Goal: Information Seeking & Learning: Learn about a topic

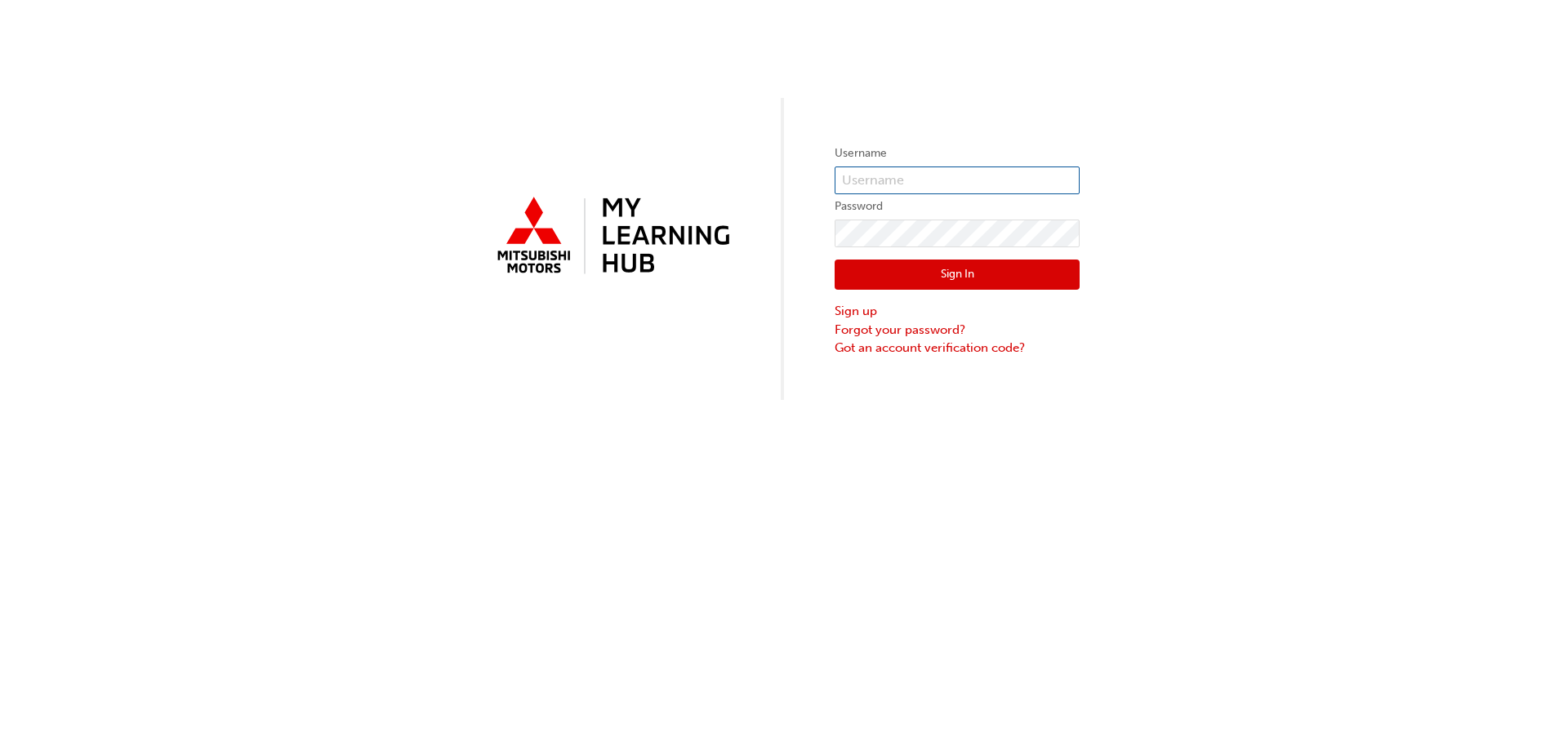
type input "[EMAIL_ADDRESS][DOMAIN_NAME]"
click at [983, 268] on button "Sign In" at bounding box center [957, 275] width 245 height 31
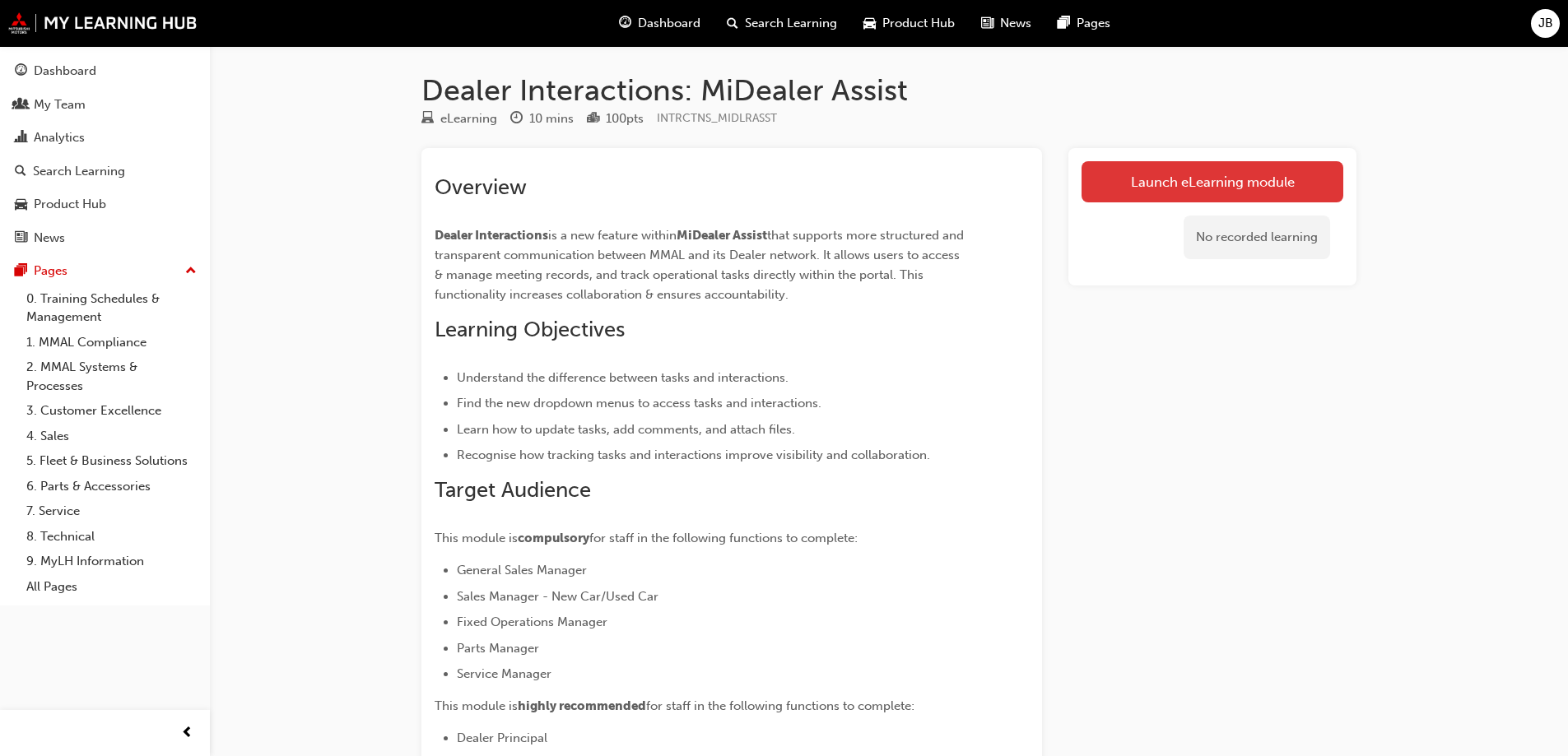
click at [1226, 185] on link "Launch eLearning module" at bounding box center [1213, 181] width 262 height 41
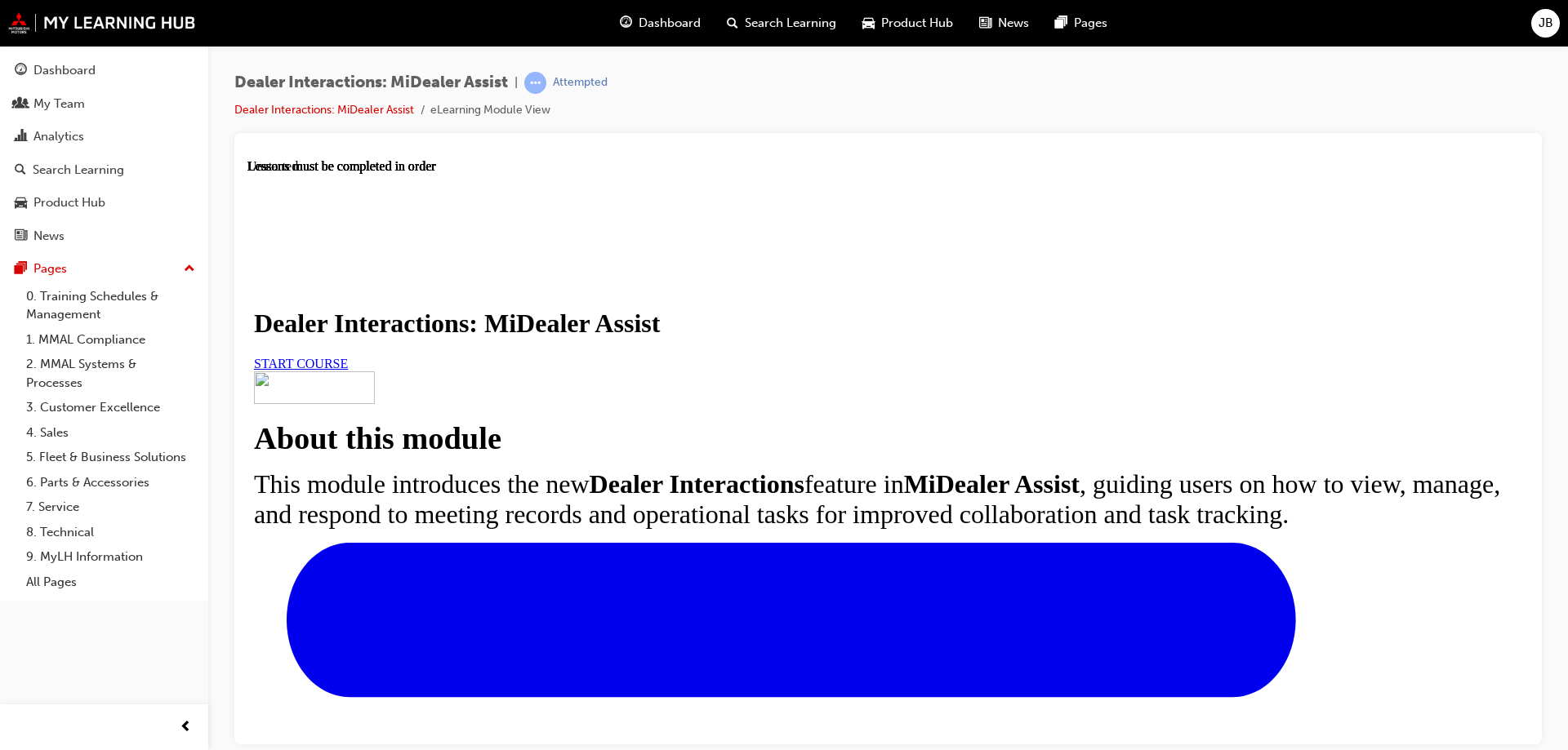
click at [348, 370] on span "START COURSE" at bounding box center [301, 363] width 94 height 14
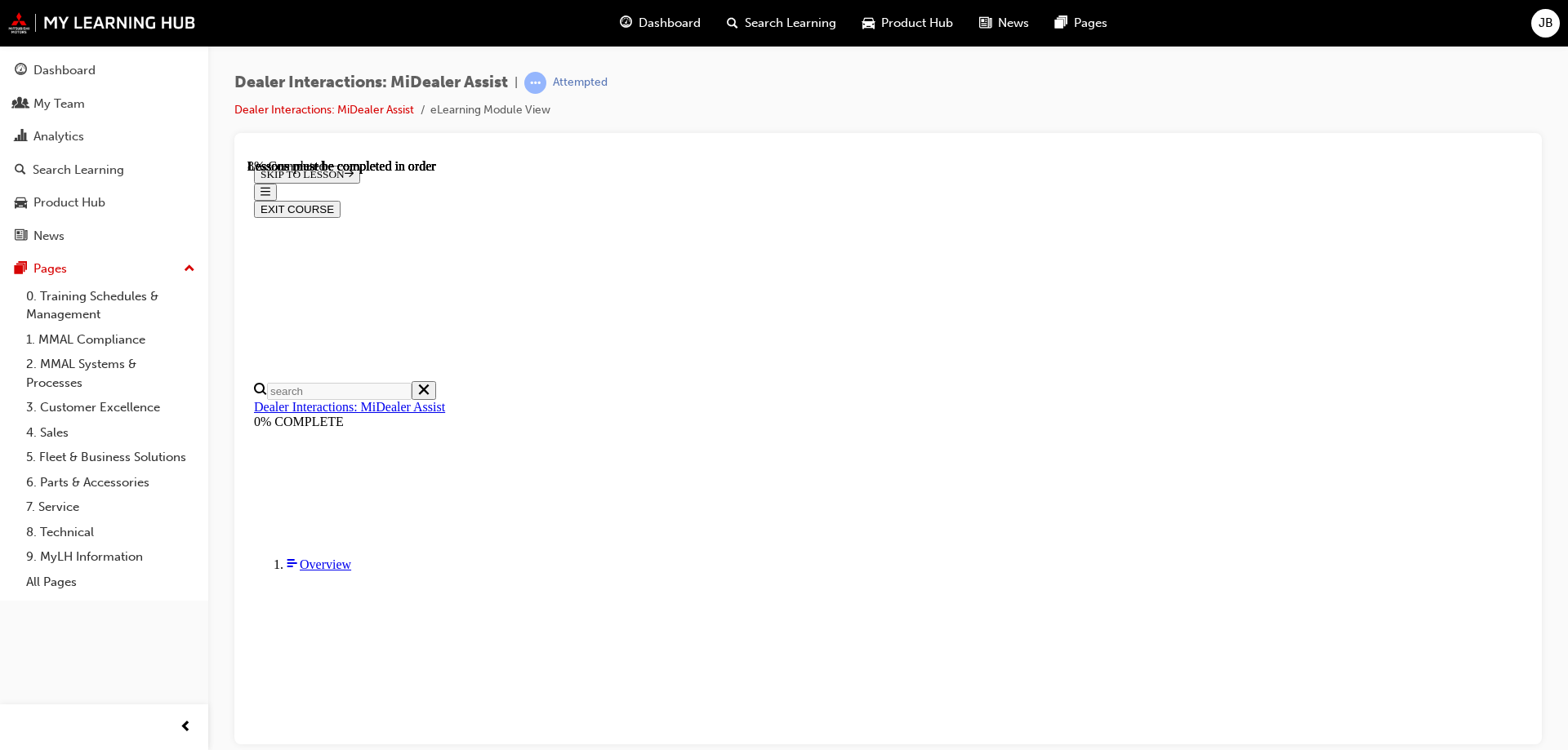
scroll to position [406, 0]
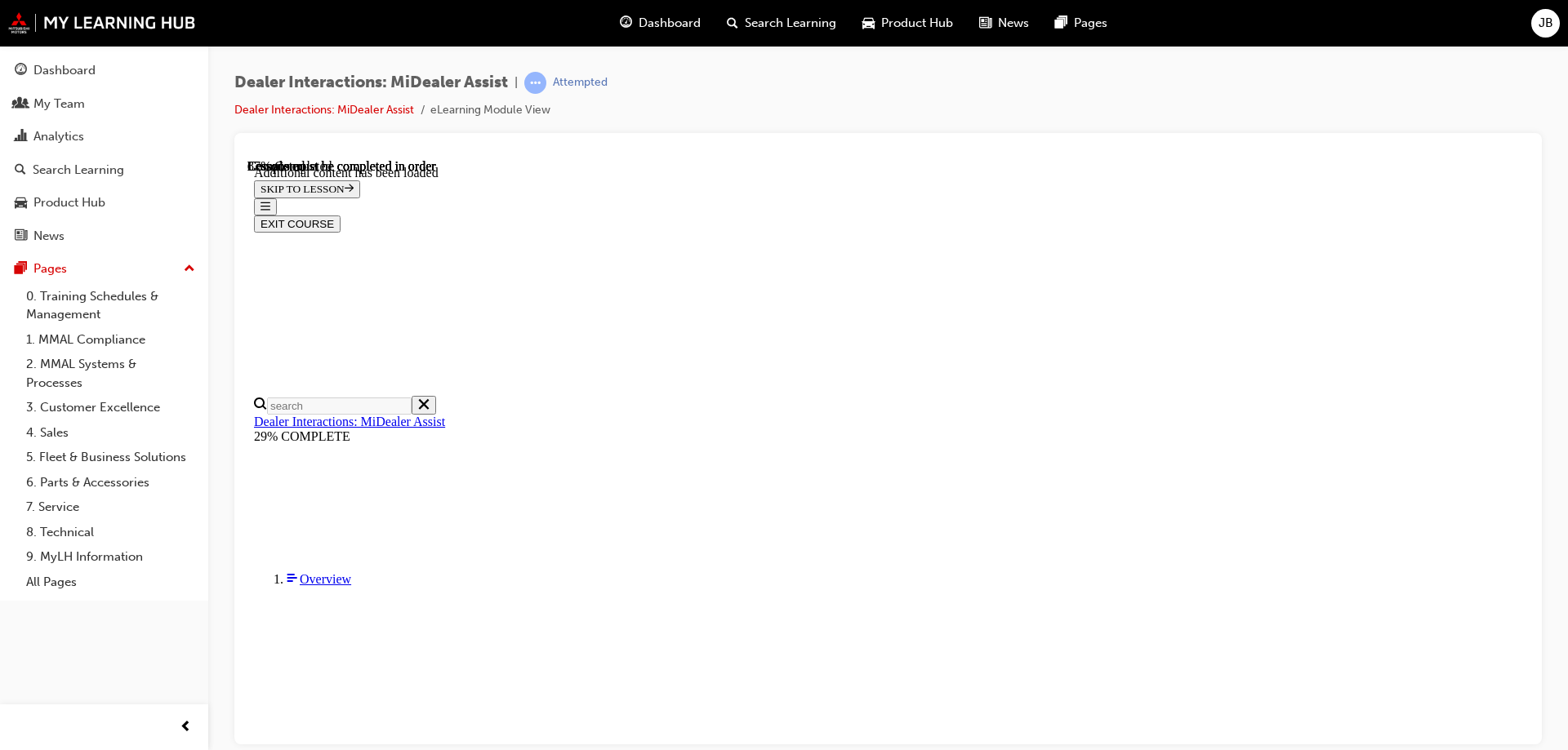
scroll to position [2603, 0]
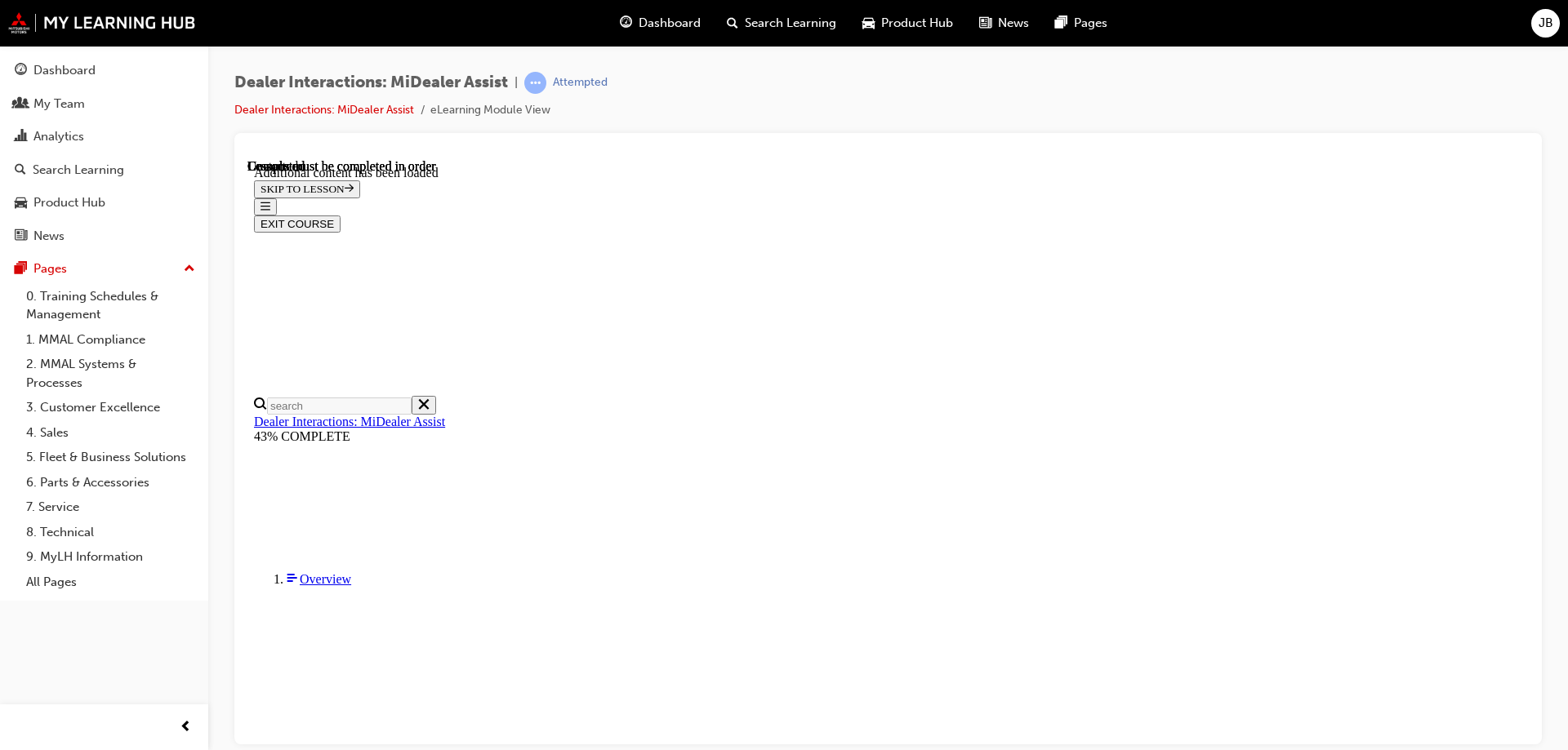
scroll to position [3687, 0]
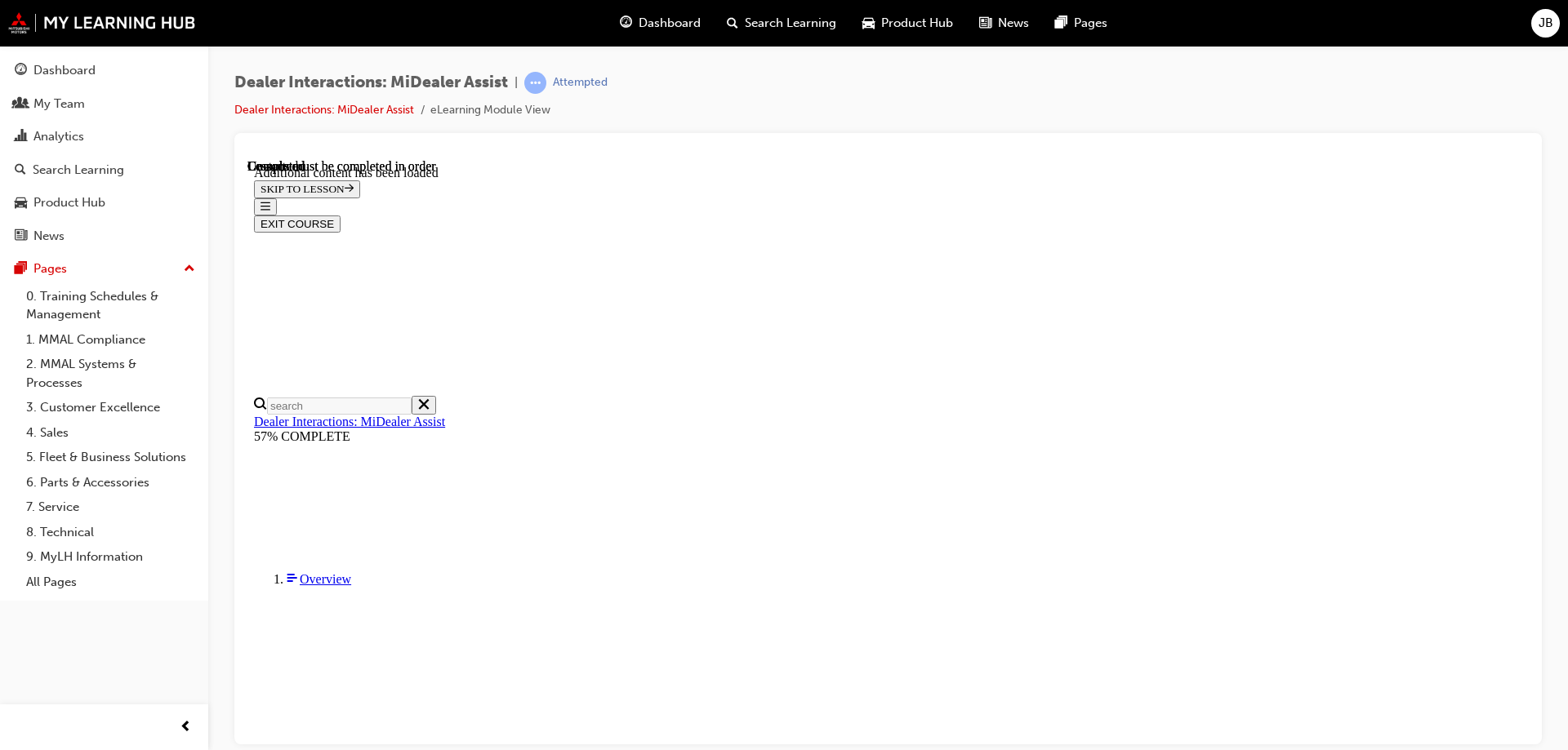
scroll to position [3109, 0]
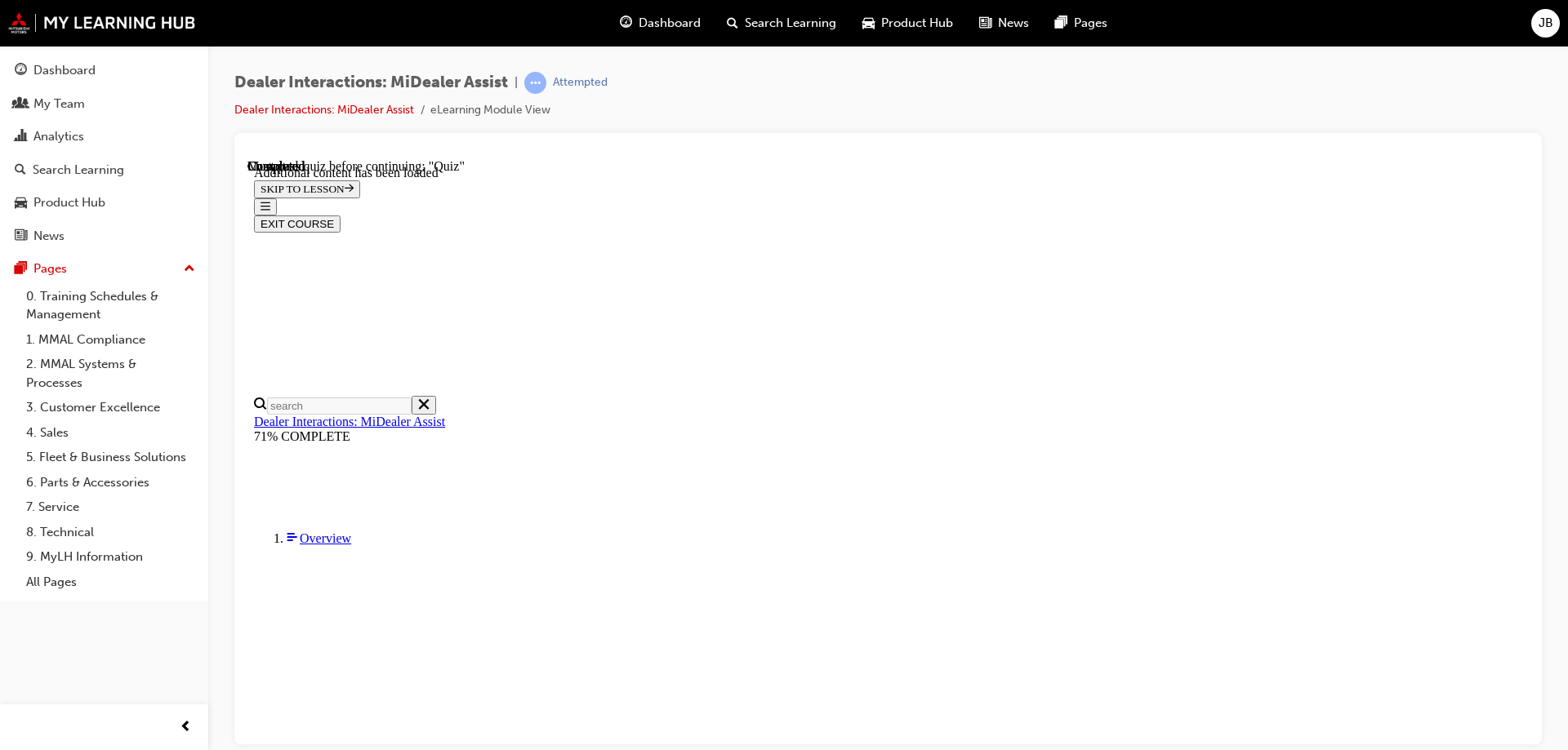
scroll to position [2536, 0]
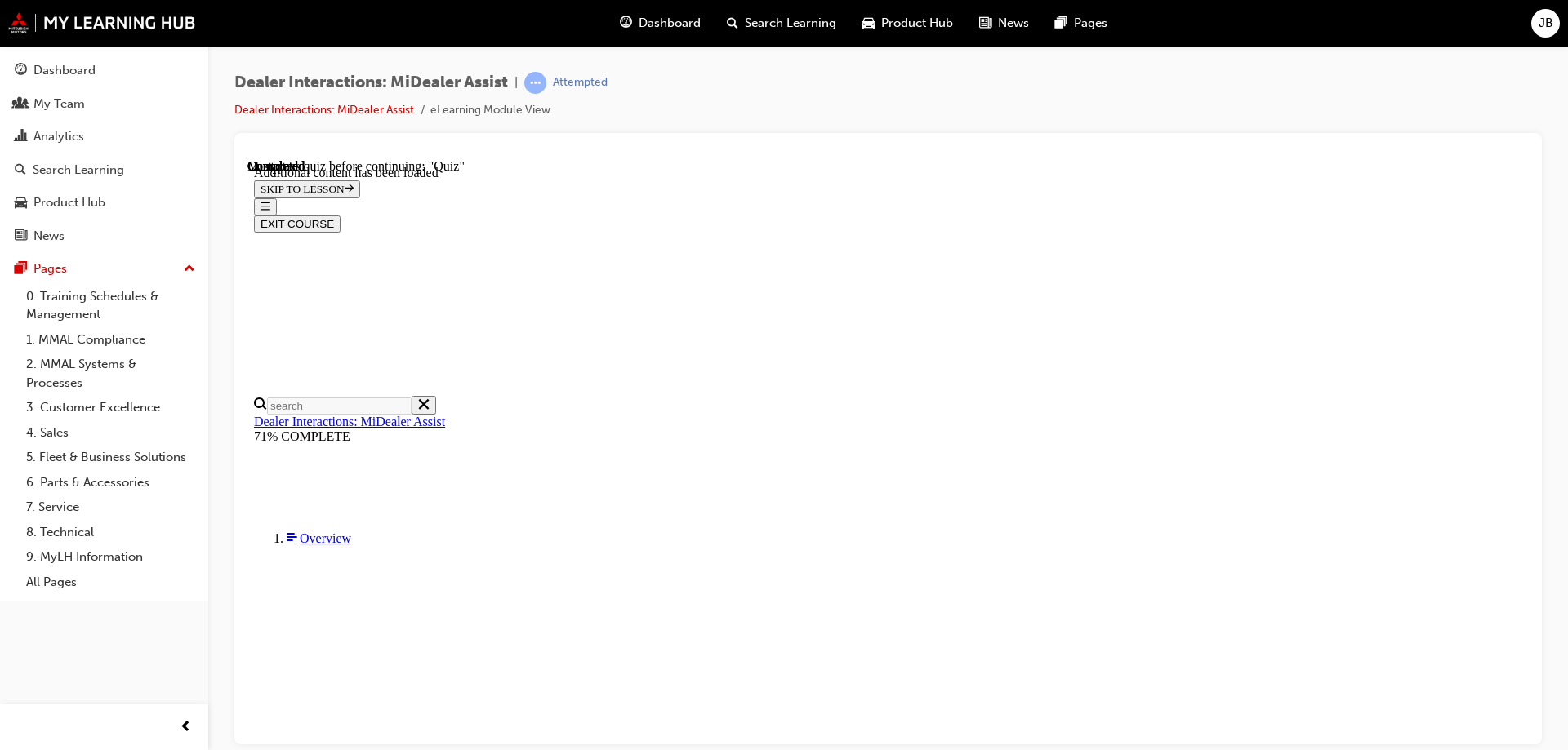
radio input "true"
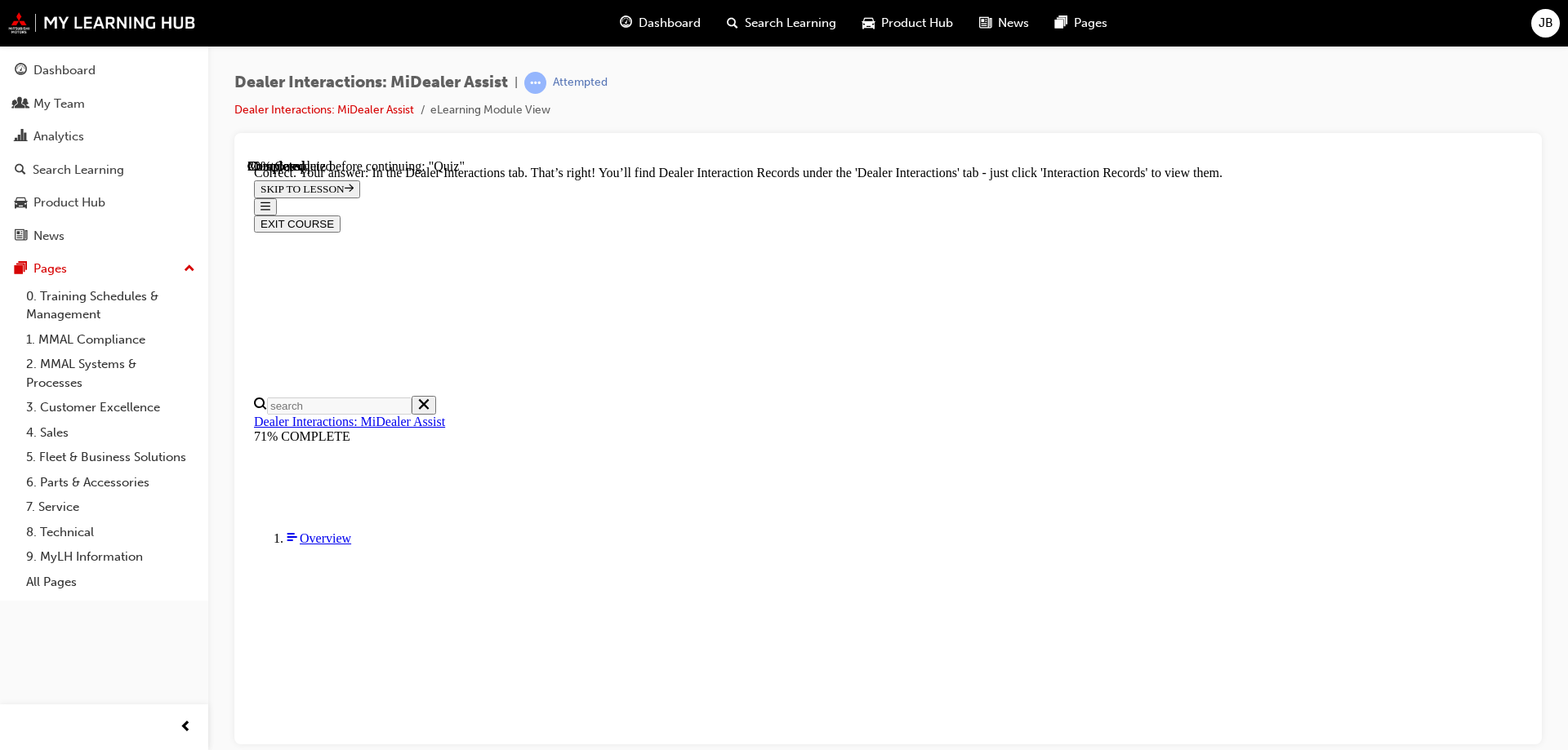
radio input "true"
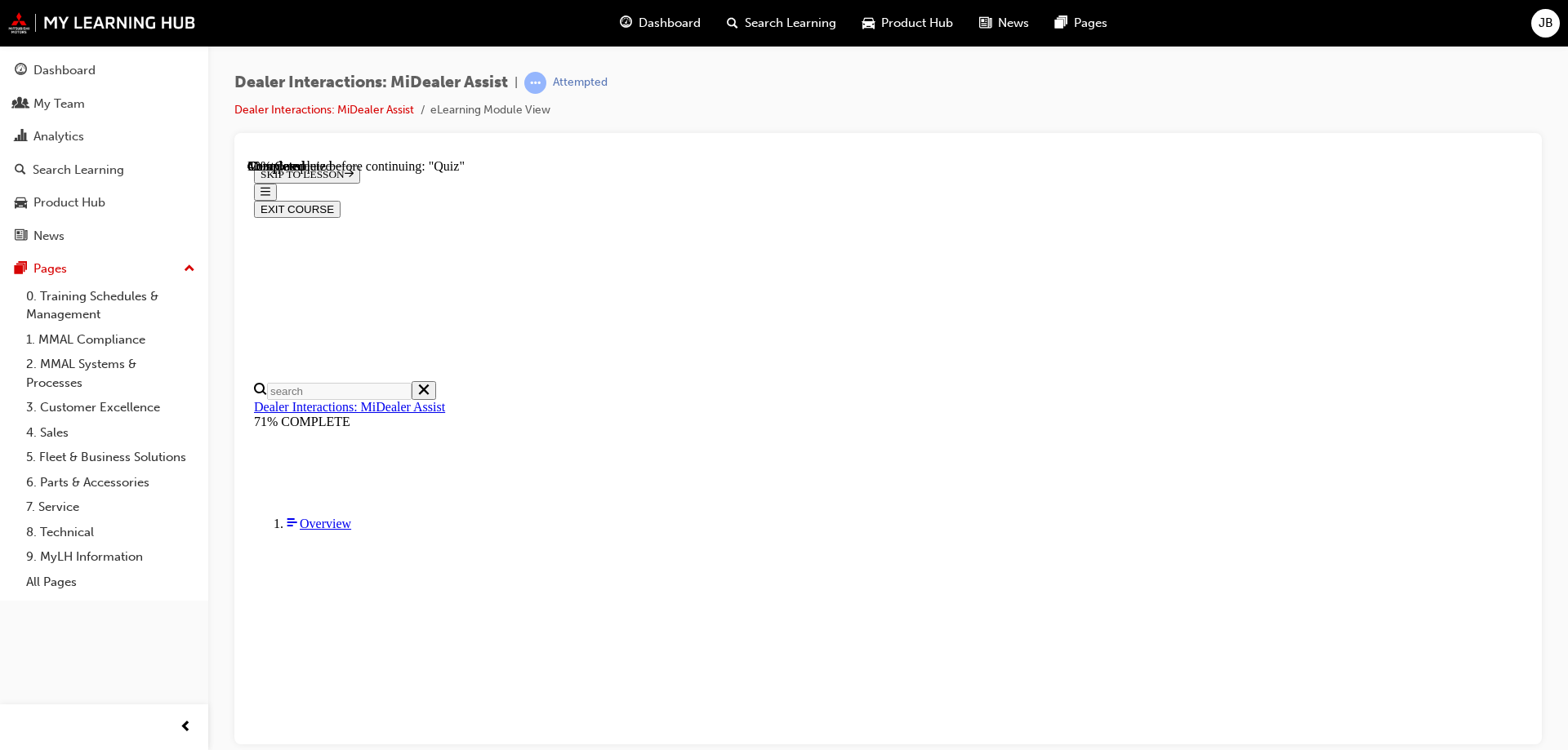
scroll to position [193, 0]
radio input "true"
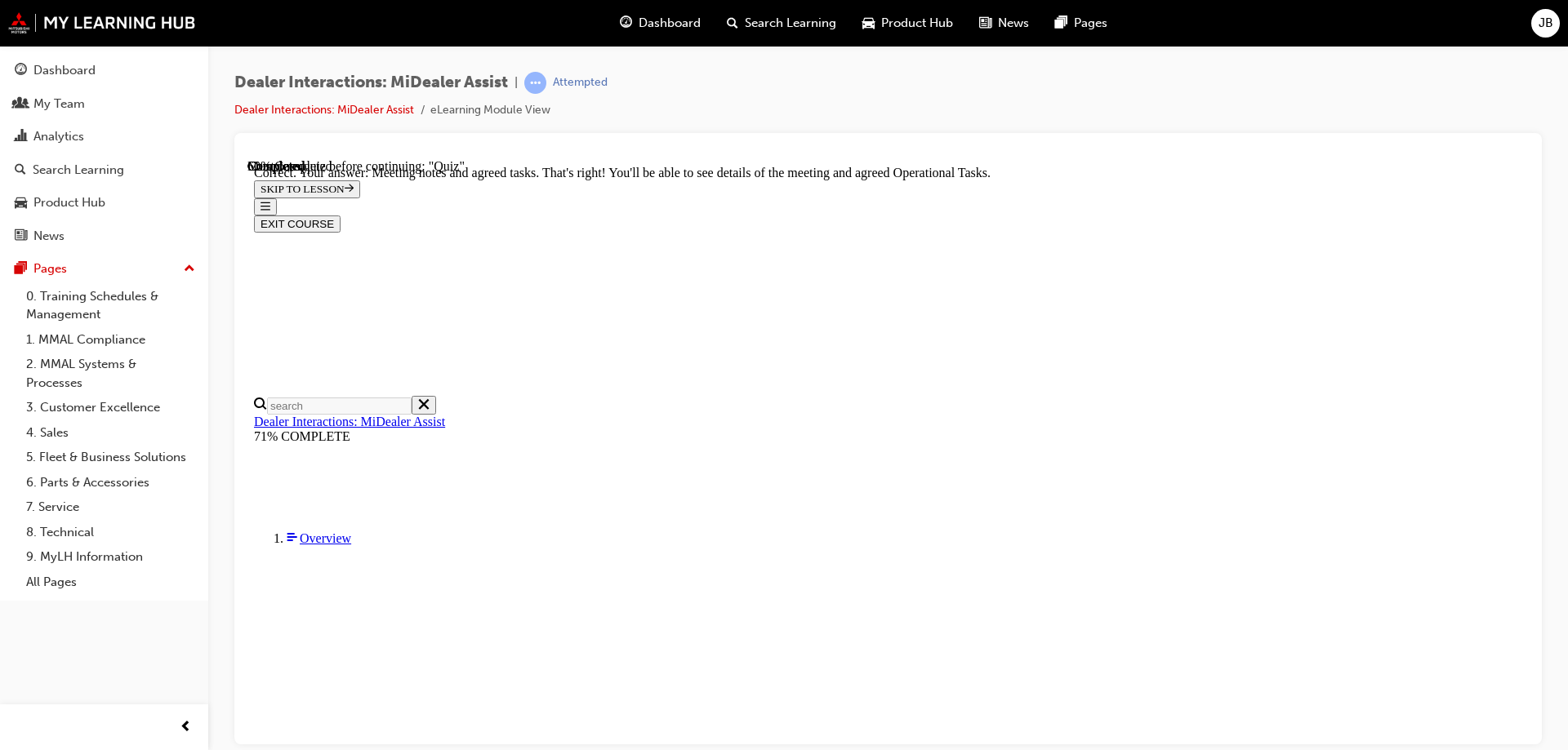
scroll to position [414, 0]
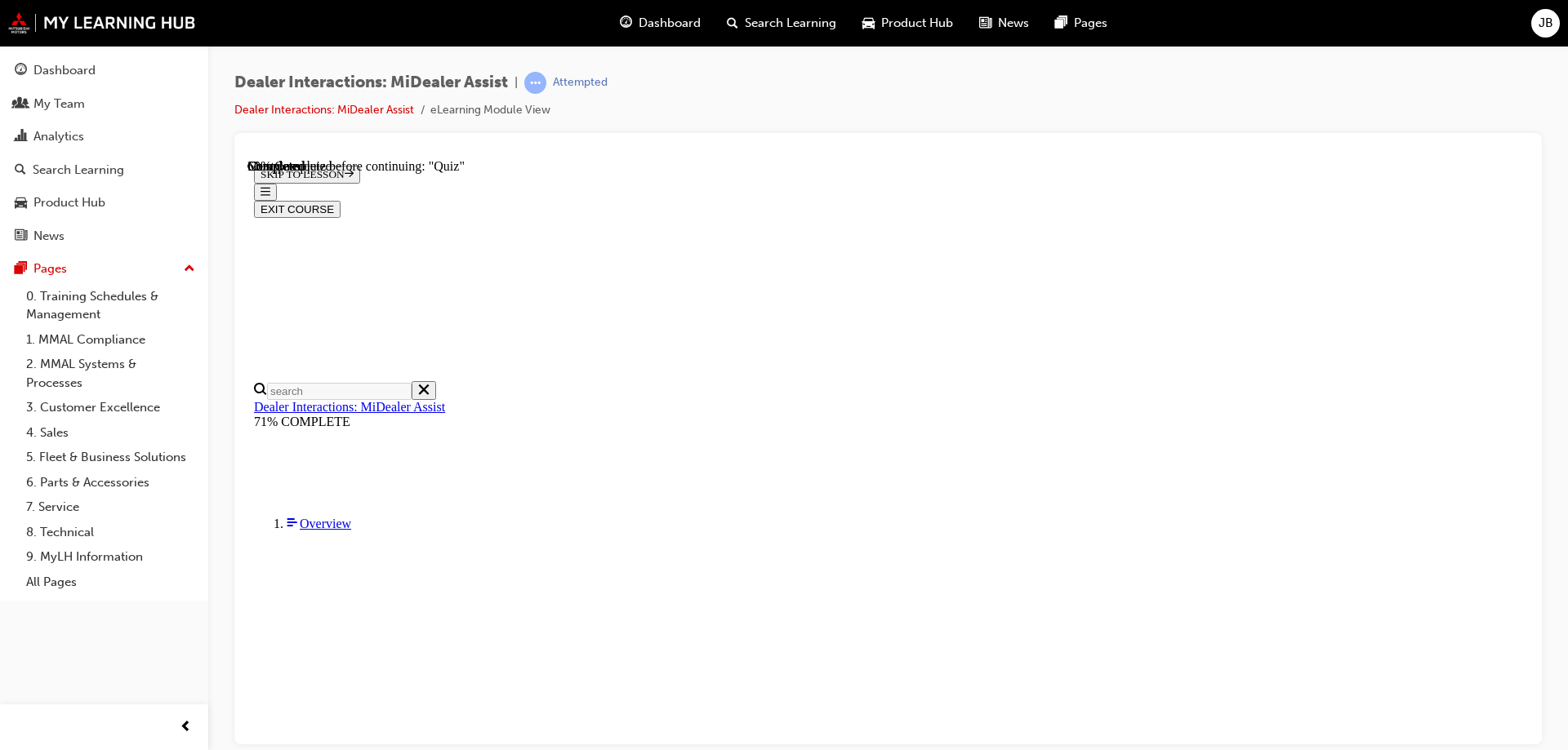
scroll to position [163, 0]
radio input "true"
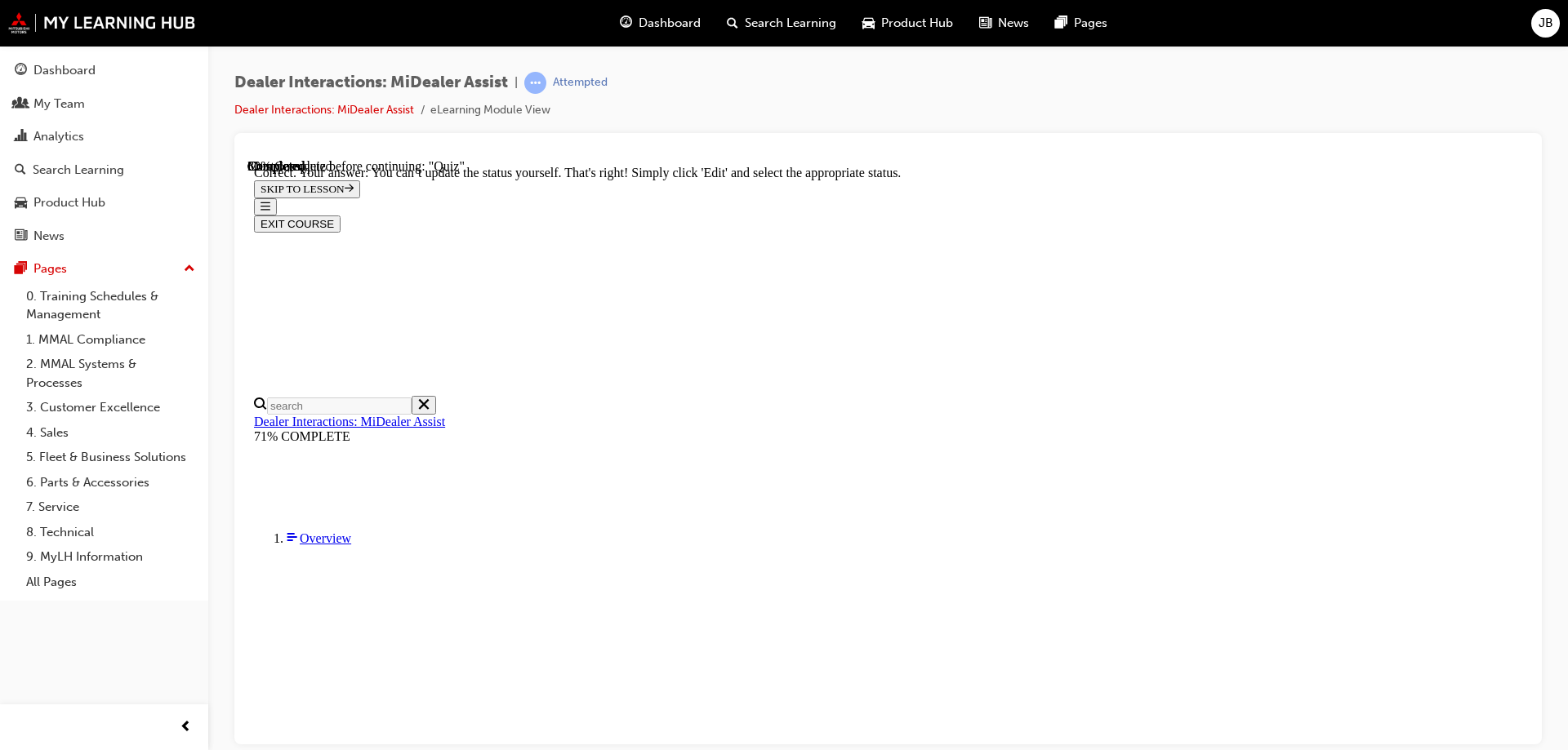
scroll to position [419, 0]
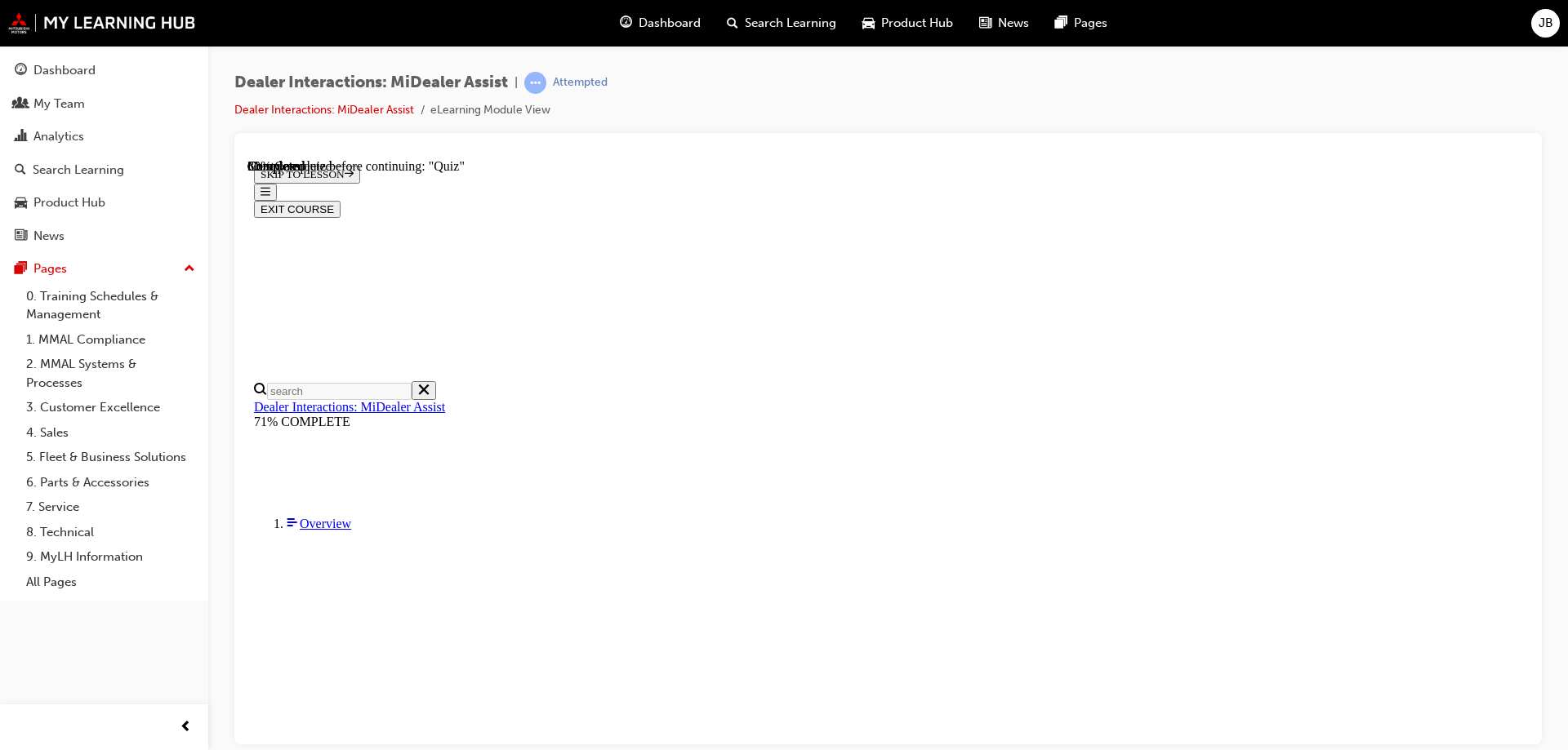
scroll to position [163, 0]
radio input "true"
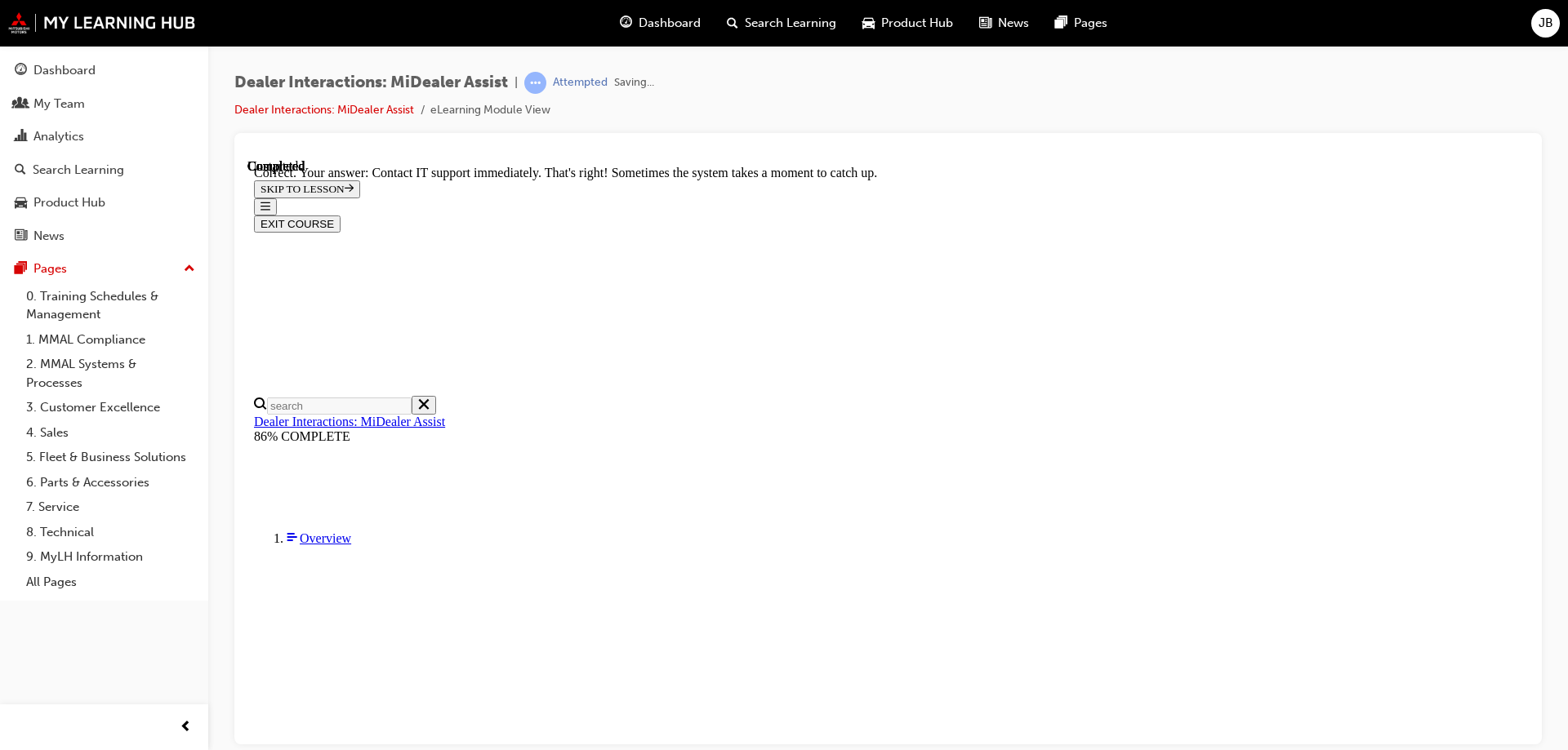
scroll to position [427, 0]
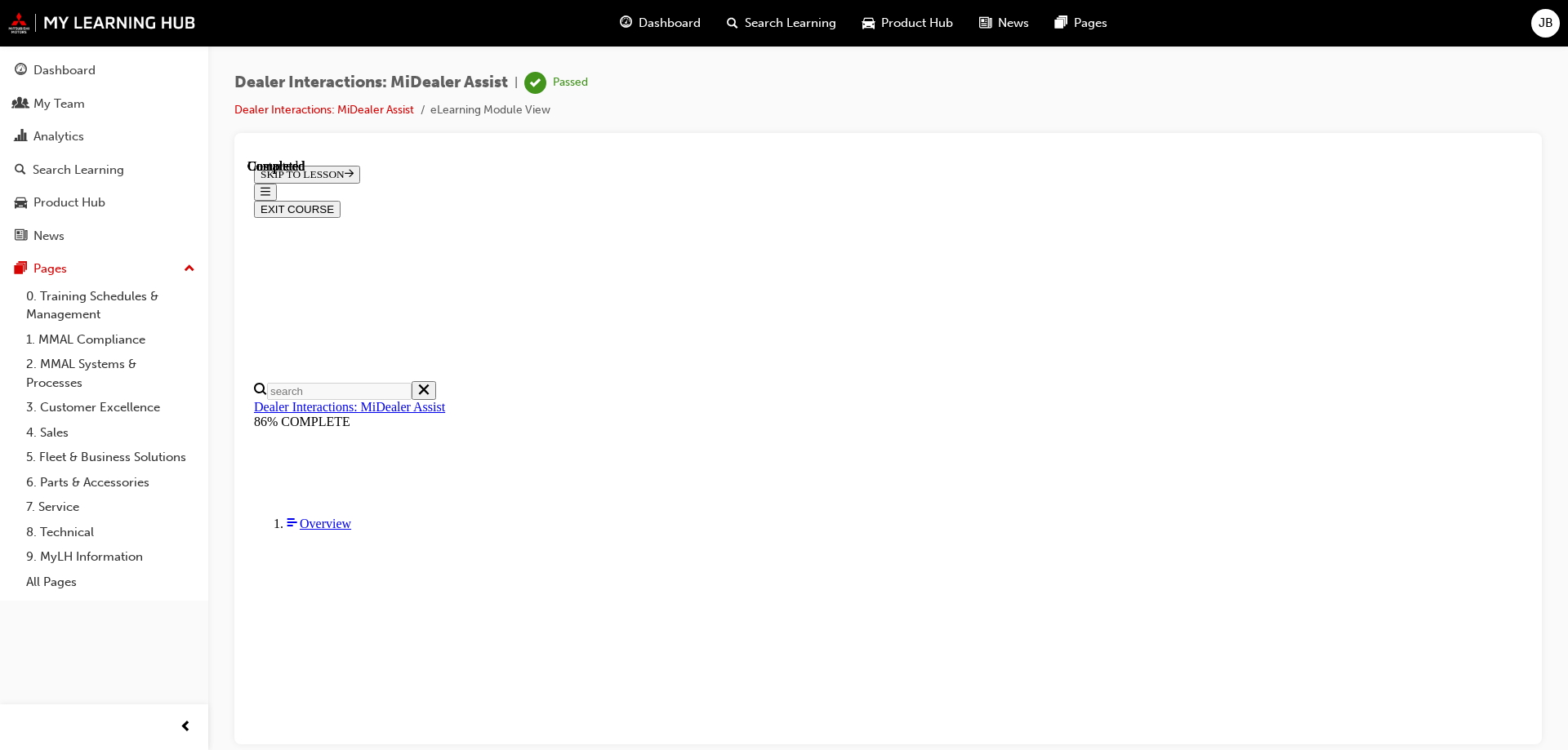
scroll to position [303, 0]
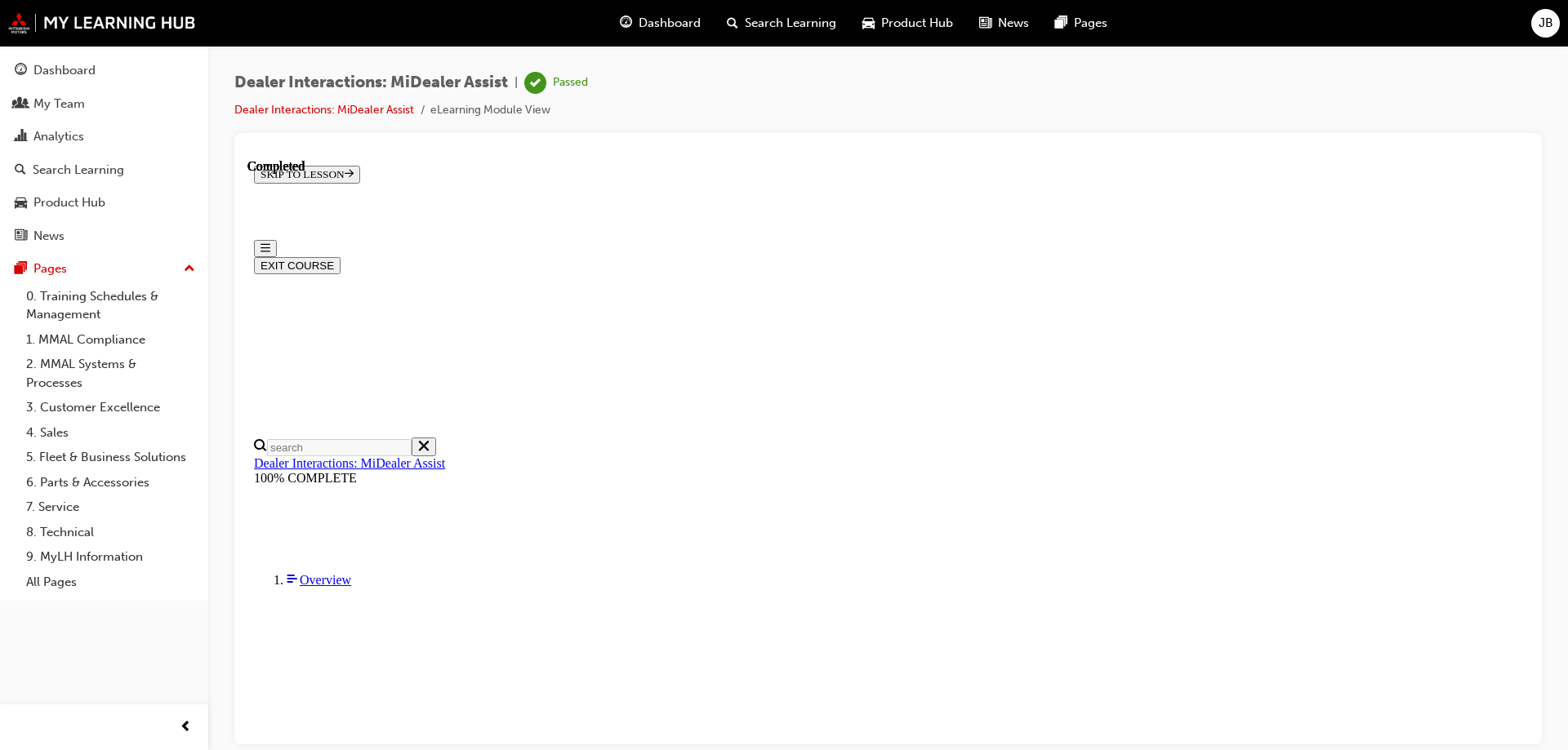
click at [341, 256] on button "EXIT COURSE" at bounding box center [298, 264] width 86 height 17
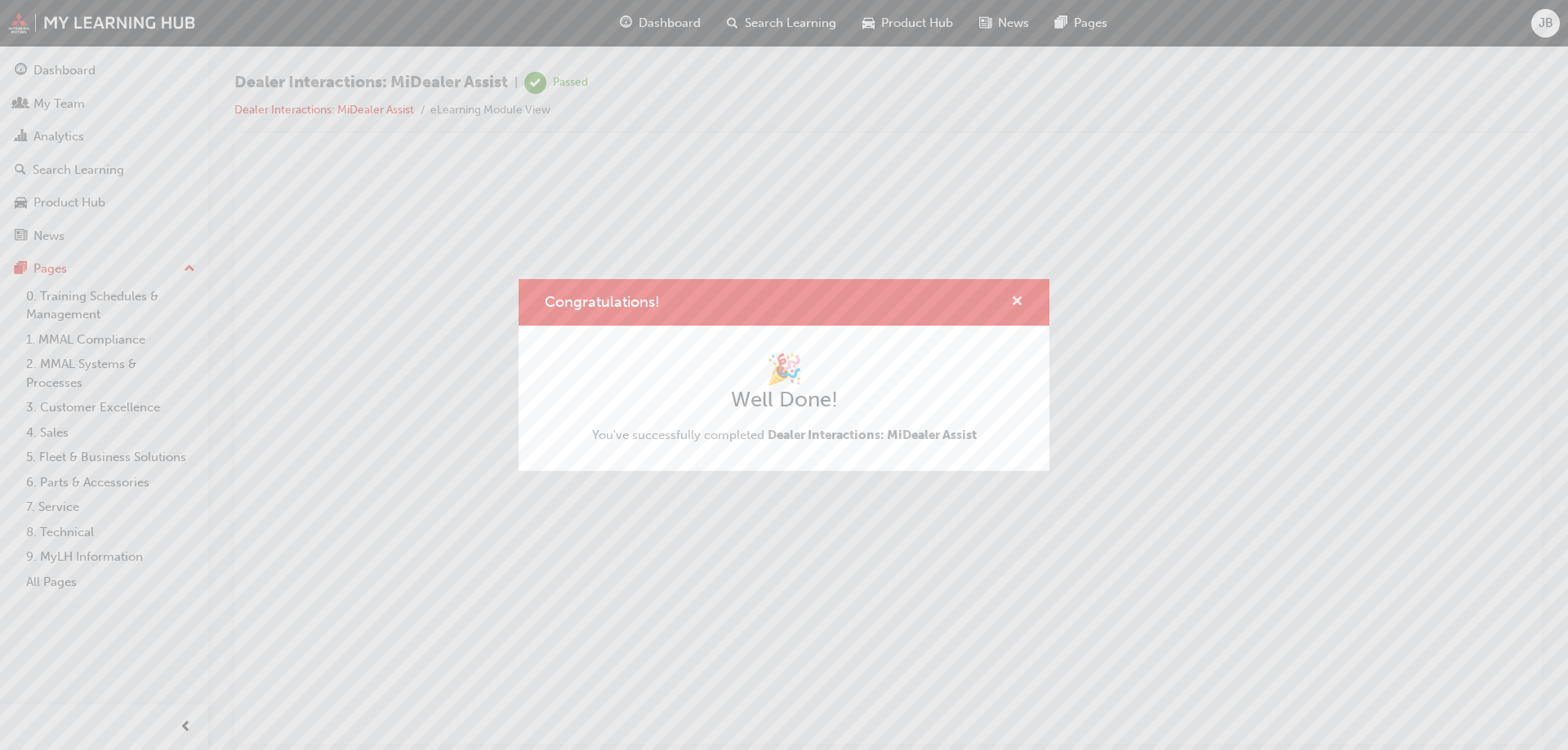
click at [1015, 304] on span "cross-icon" at bounding box center [1017, 303] width 12 height 15
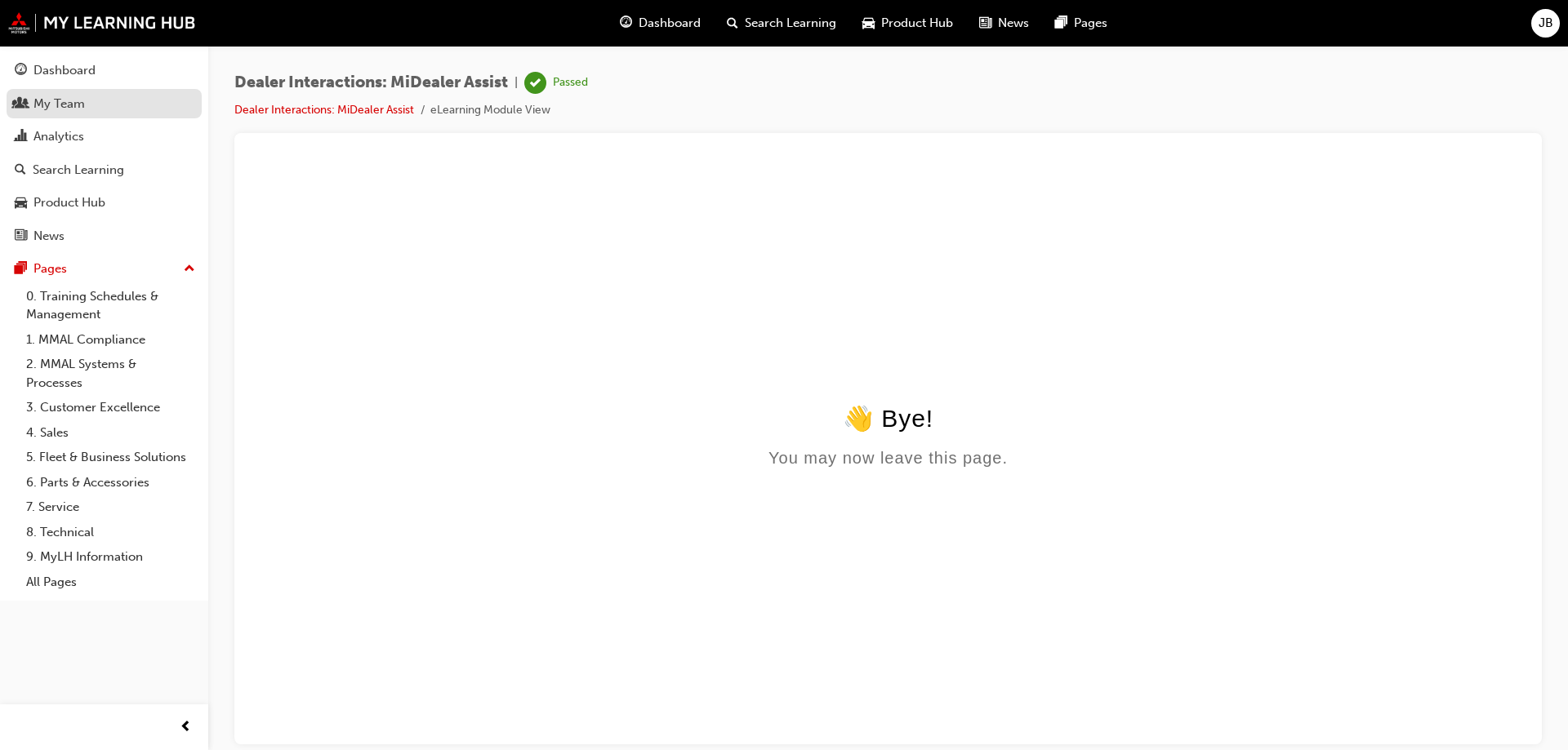
click at [85, 110] on div "My Team" at bounding box center [104, 104] width 179 height 20
